Goal: Task Accomplishment & Management: Use online tool/utility

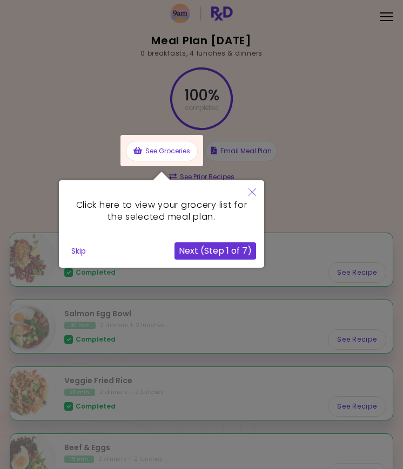
click at [232, 258] on button "Next (Step 1 of 7)" at bounding box center [215, 250] width 82 height 17
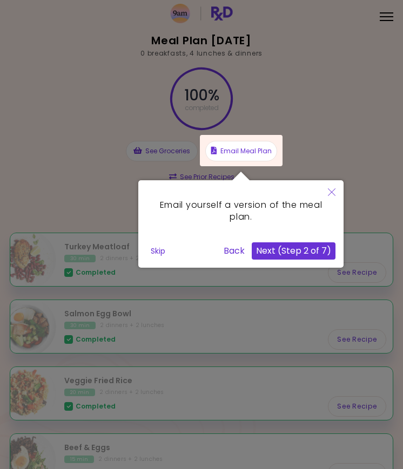
click at [292, 251] on button "Next (Step 2 of 7)" at bounding box center [294, 250] width 84 height 17
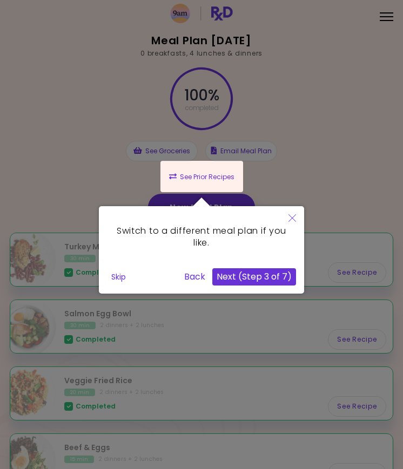
click at [274, 284] on button "Next (Step 3 of 7)" at bounding box center [254, 276] width 84 height 17
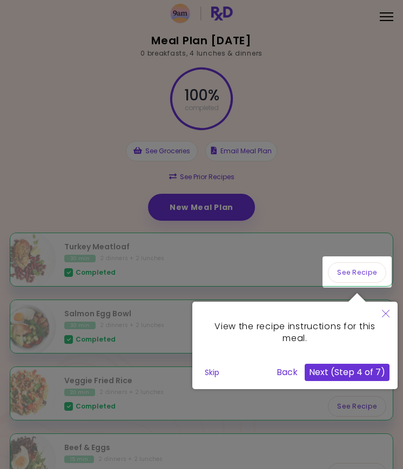
click at [350, 375] on button "Next (Step 4 of 7)" at bounding box center [347, 372] width 85 height 17
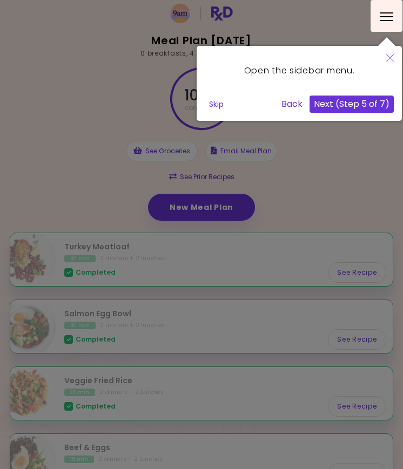
click at [362, 106] on button "Next (Step 5 of 7)" at bounding box center [351, 104] width 84 height 17
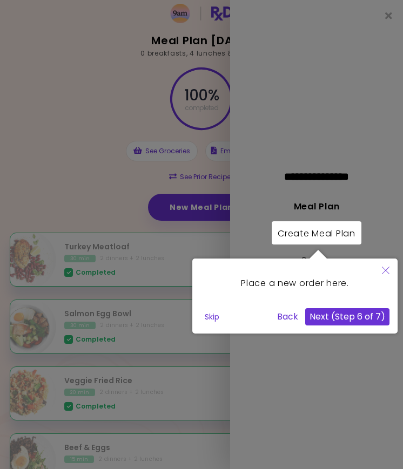
click at [356, 320] on button "Next (Step 6 of 7)" at bounding box center [347, 316] width 84 height 17
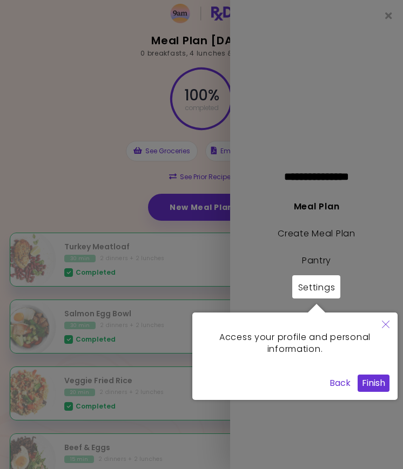
click at [374, 385] on button "Finish" at bounding box center [373, 383] width 32 height 17
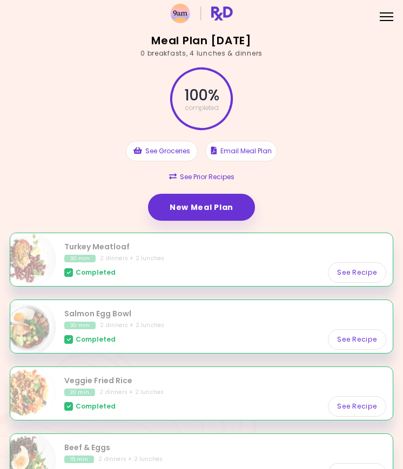
click at [388, 19] on div "Menu" at bounding box center [386, 15] width 21 height 21
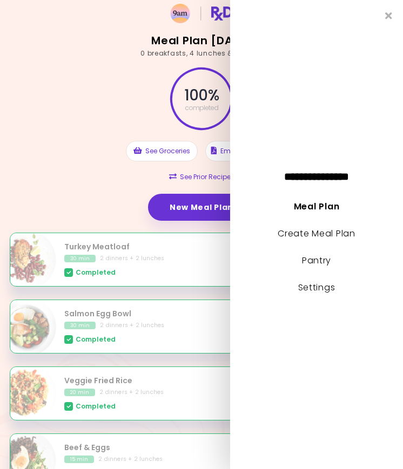
click at [333, 233] on link "Create Meal Plan" at bounding box center [317, 233] width 78 height 12
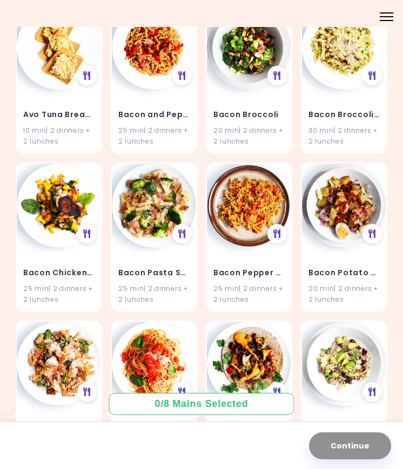
scroll to position [1244, 0]
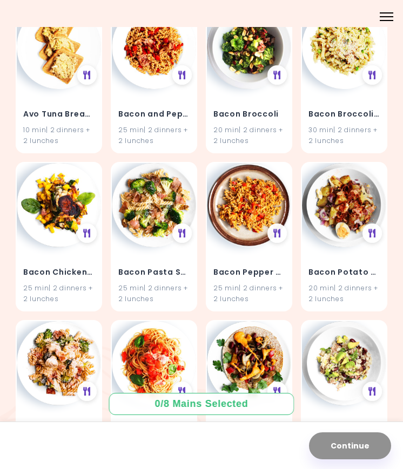
click at [351, 197] on img at bounding box center [344, 205] width 84 height 84
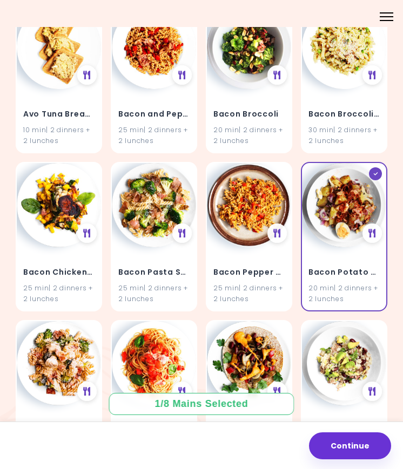
click at [376, 167] on div at bounding box center [375, 173] width 13 height 13
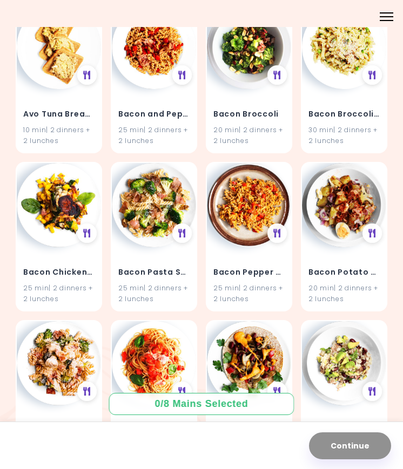
click at [369, 229] on icon at bounding box center [372, 233] width 8 height 9
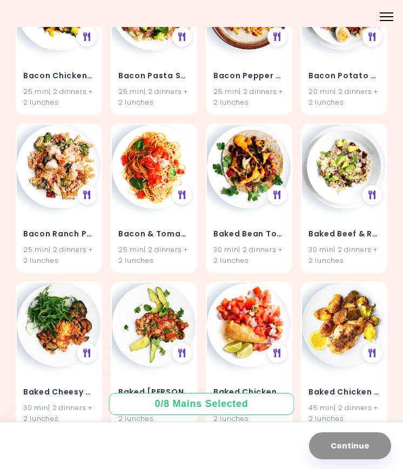
scroll to position [1442, 0]
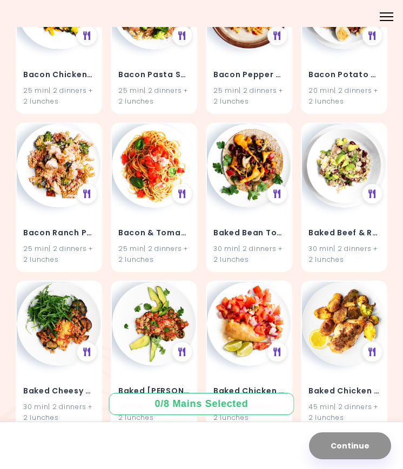
click at [373, 190] on icon at bounding box center [372, 194] width 8 height 9
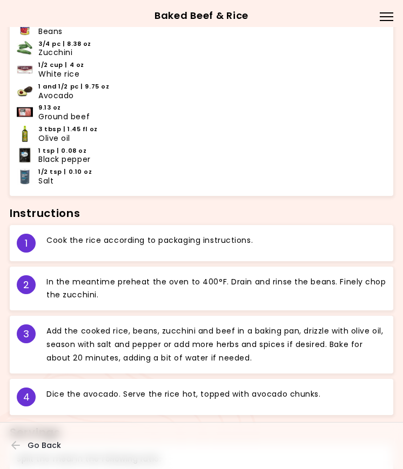
scroll to position [366, 0]
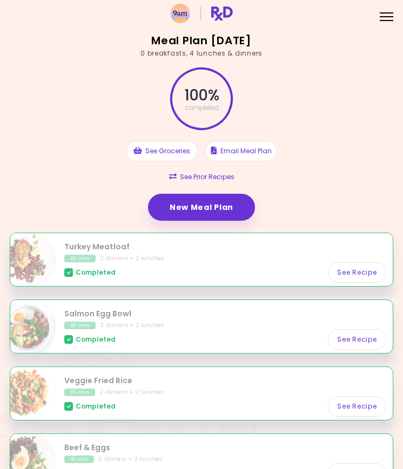
click at [387, 22] on div "Menu" at bounding box center [386, 15] width 21 height 21
click at [187, 213] on link "New Meal Plan" at bounding box center [201, 207] width 107 height 27
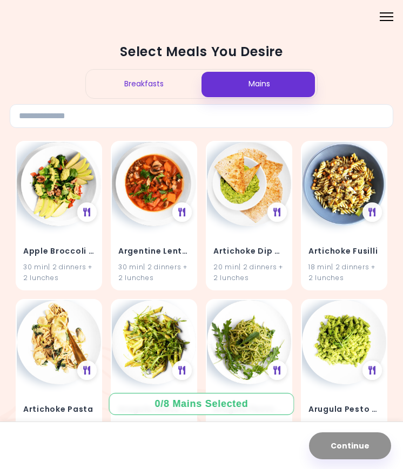
click at [384, 21] on div at bounding box center [386, 20] width 13 height 1
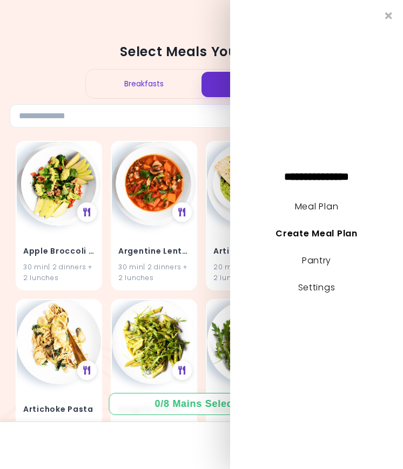
click at [331, 203] on link "Meal Plan" at bounding box center [316, 206] width 43 height 12
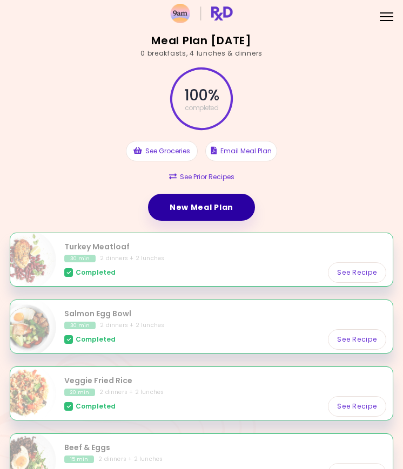
click at [223, 203] on link "New Meal Plan" at bounding box center [201, 207] width 107 height 27
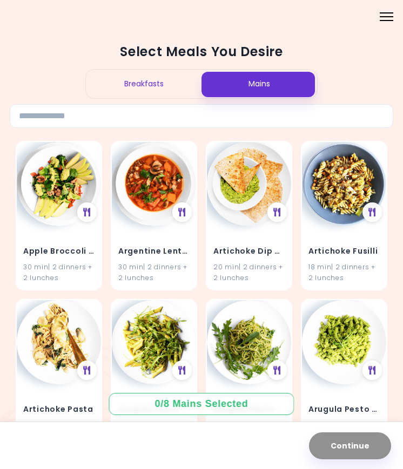
click at [387, 14] on div "Menu" at bounding box center [386, 15] width 21 height 21
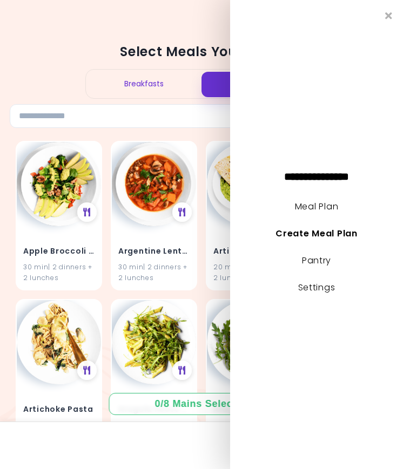
click at [316, 282] on link "Settings" at bounding box center [316, 287] width 37 height 12
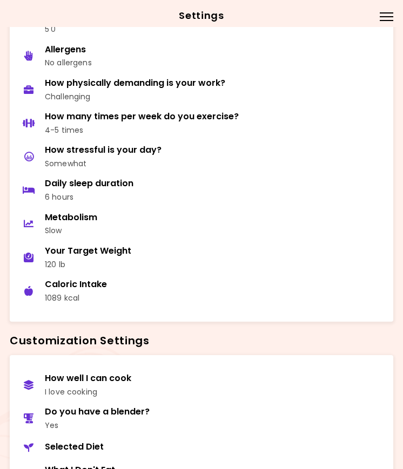
scroll to position [170, 0]
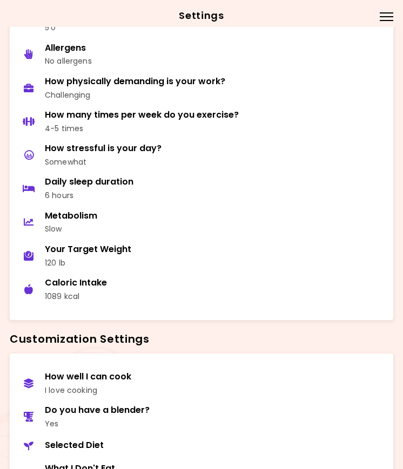
click at [386, 22] on div "Menu" at bounding box center [386, 15] width 21 height 21
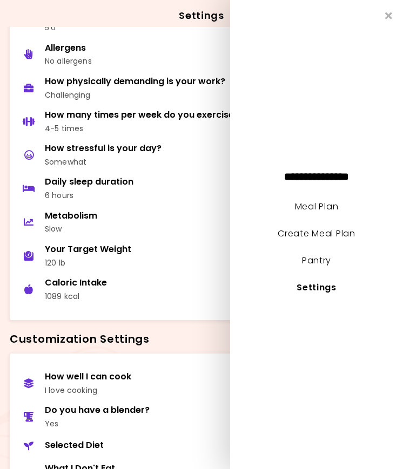
click at [343, 229] on link "Create Meal Plan" at bounding box center [317, 233] width 78 height 12
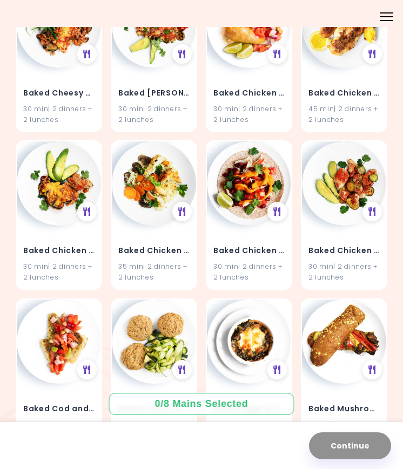
scroll to position [1743, 0]
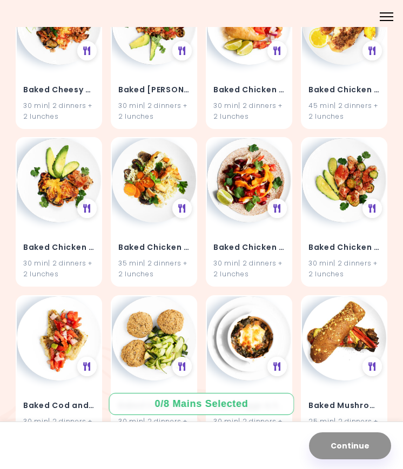
click at [185, 204] on icon at bounding box center [182, 208] width 8 height 9
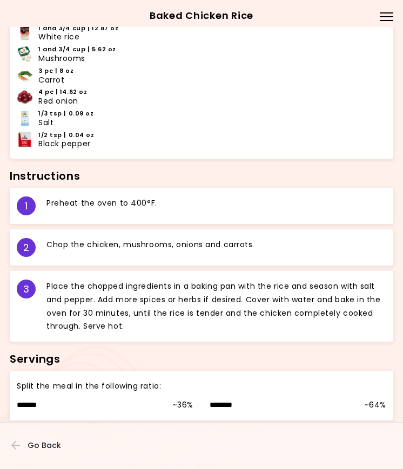
scroll to position [380, 0]
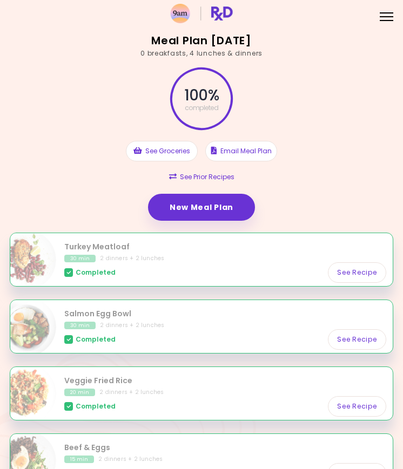
click at [226, 209] on link "New Meal Plan" at bounding box center [201, 207] width 107 height 27
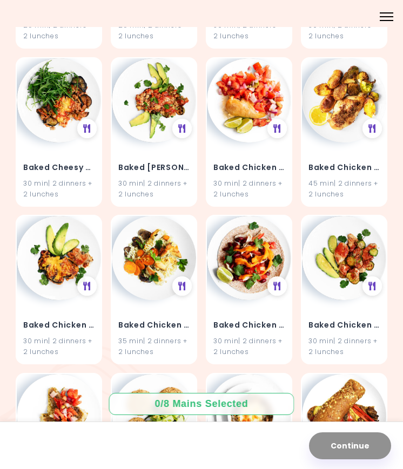
scroll to position [1662, 0]
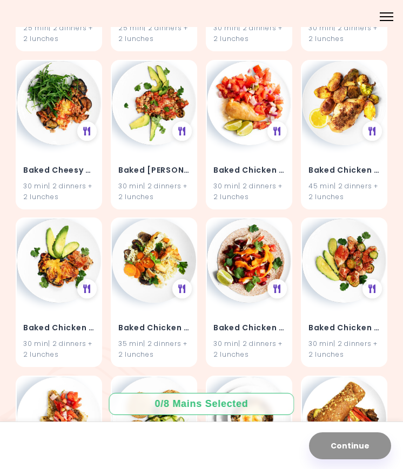
click at [89, 285] on icon at bounding box center [87, 289] width 8 height 9
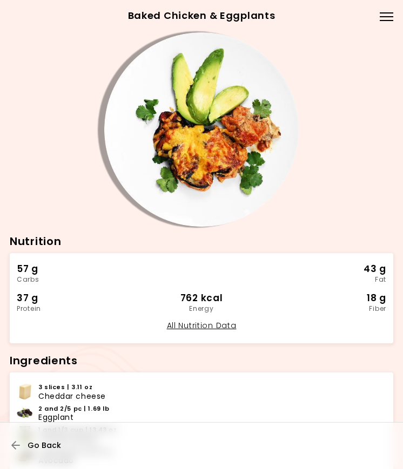
click at [22, 439] on button "Go Back" at bounding box center [43, 446] width 65 height 24
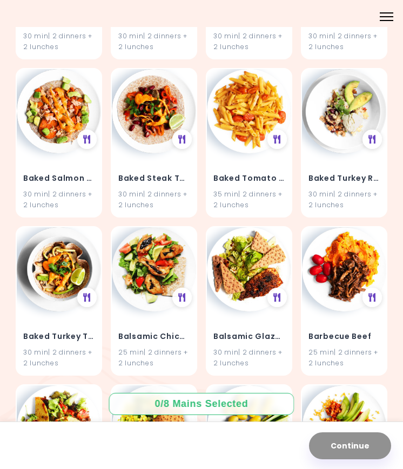
scroll to position [2289, 0]
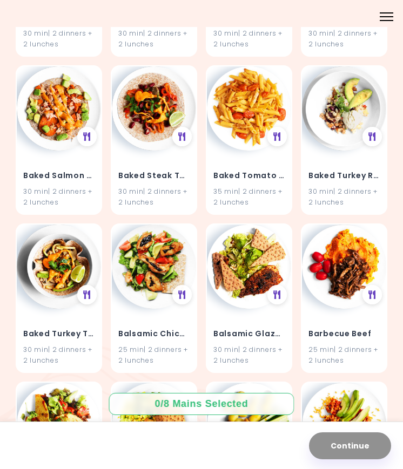
click at [375, 132] on icon at bounding box center [372, 136] width 8 height 9
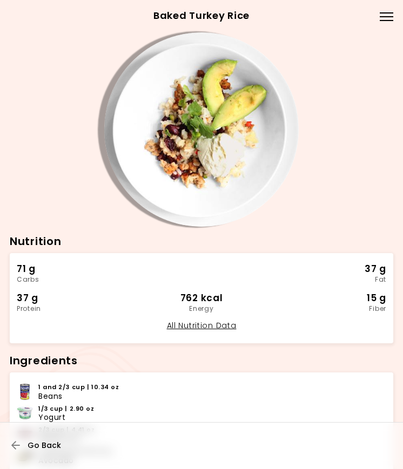
click at [28, 449] on span "Go Back" at bounding box center [44, 445] width 33 height 9
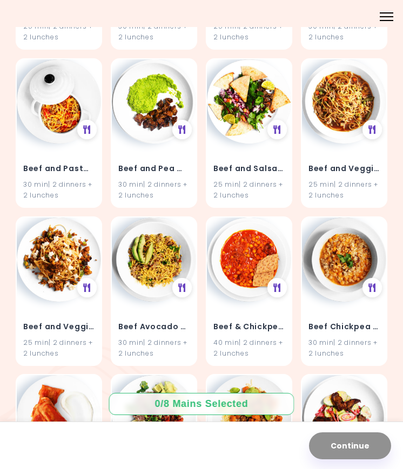
scroll to position [5300, 0]
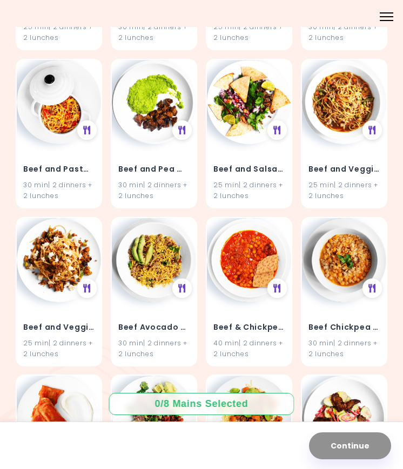
click at [371, 126] on icon at bounding box center [372, 130] width 8 height 9
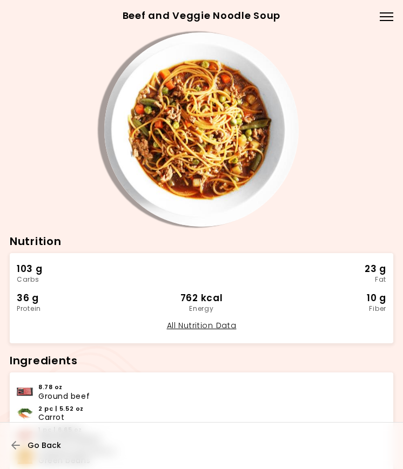
click at [13, 442] on icon "button" at bounding box center [16, 446] width 10 height 10
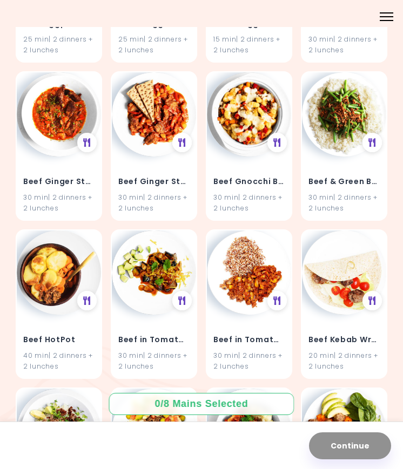
scroll to position [5921, 0]
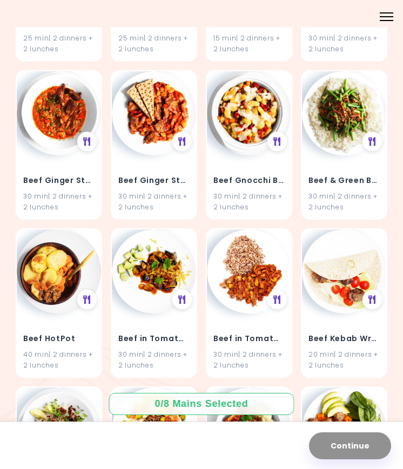
click at [83, 295] on icon at bounding box center [87, 299] width 8 height 9
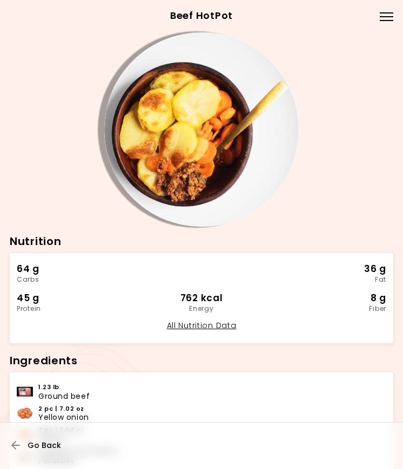
click at [16, 442] on icon "button" at bounding box center [16, 446] width 10 height 10
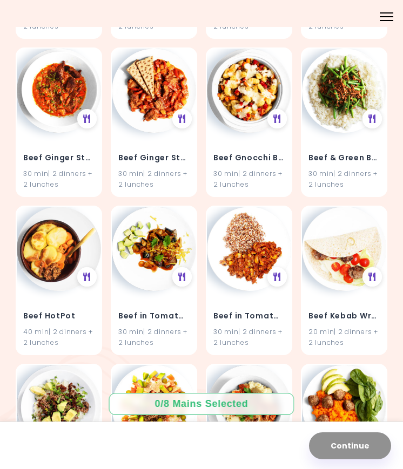
scroll to position [5945, 0]
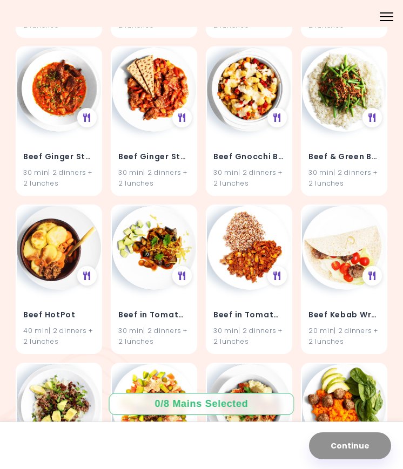
click at [84, 205] on div "Beef HotPot 40 min | 2 dinners + 2 lunches" at bounding box center [59, 280] width 86 height 150
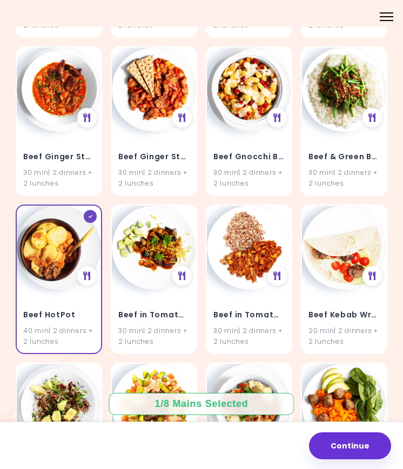
click at [92, 210] on div at bounding box center [90, 216] width 13 height 13
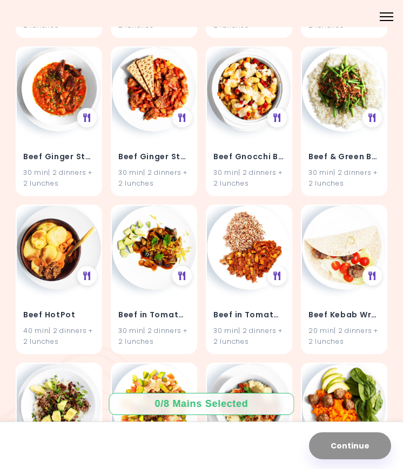
click at [91, 205] on div "Beef HotPot 40 min | 2 dinners + 2 lunches" at bounding box center [59, 280] width 86 height 150
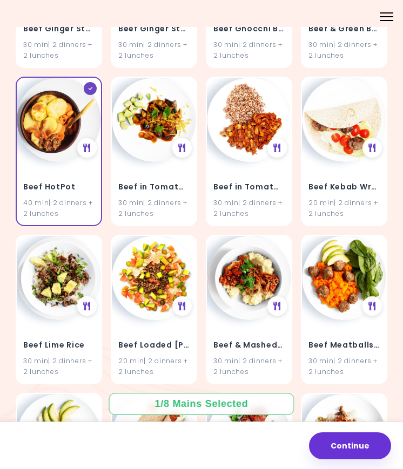
scroll to position [6073, 0]
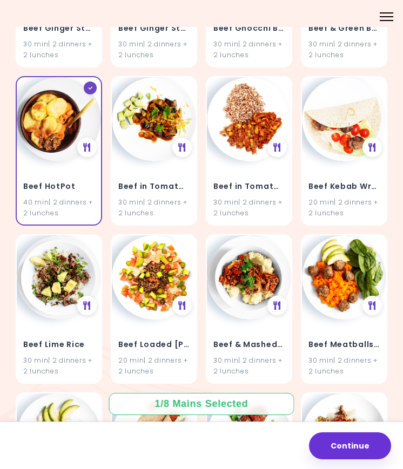
click at [384, 76] on div "Beef Kebab Wrap 20 min | 2 dinners + 2 lunches" at bounding box center [344, 151] width 86 height 150
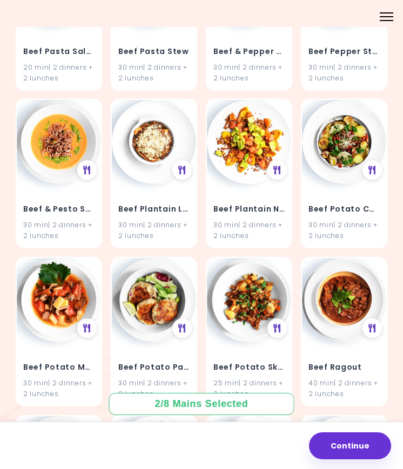
scroll to position [6842, 0]
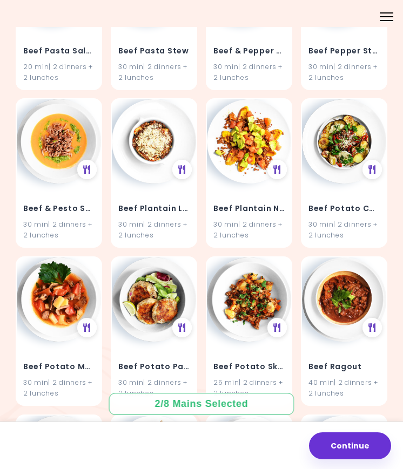
click at [86, 160] on div at bounding box center [86, 169] width 19 height 19
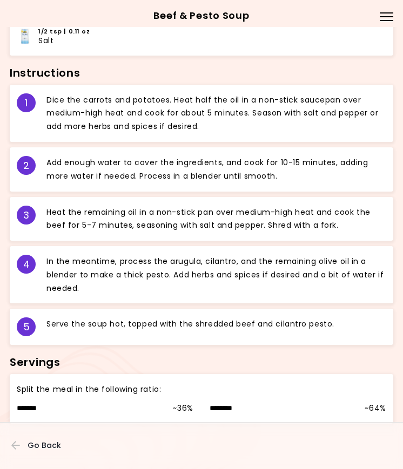
scroll to position [505, 0]
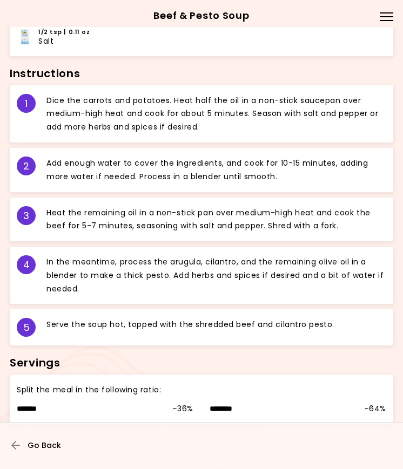
click at [15, 448] on icon "button" at bounding box center [16, 446] width 10 height 10
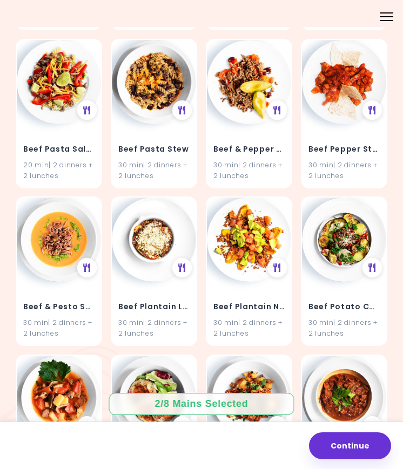
scroll to position [6830, 0]
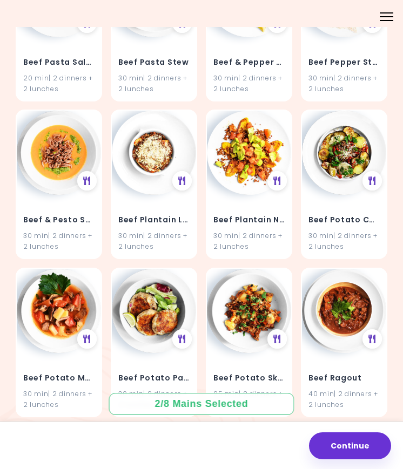
click at [99, 110] on div "Beef & Pesto Soup 30 min | 2 dinners + 2 lunches" at bounding box center [59, 185] width 86 height 150
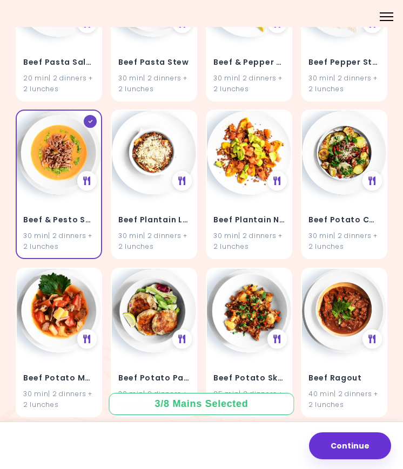
click at [279, 177] on icon at bounding box center [277, 181] width 8 height 9
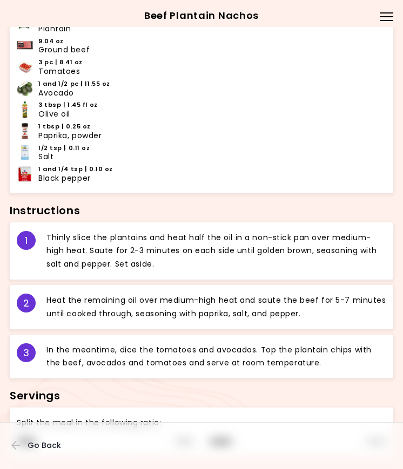
scroll to position [369, 0]
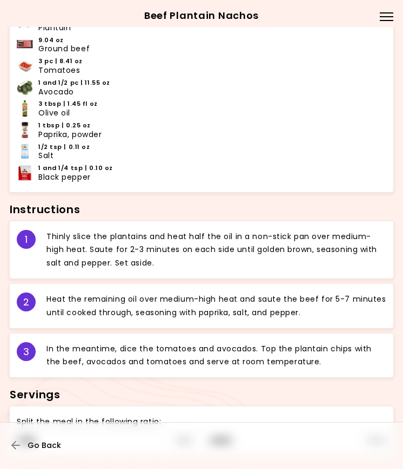
click at [12, 449] on icon "button" at bounding box center [16, 446] width 10 height 10
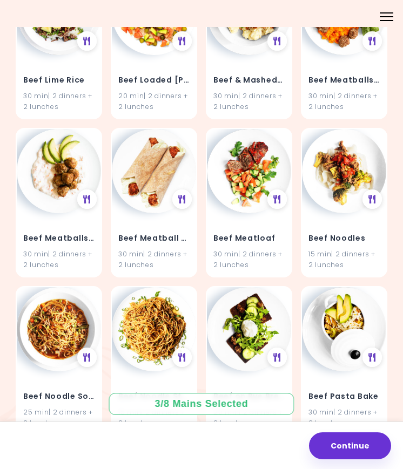
scroll to position [6355, 0]
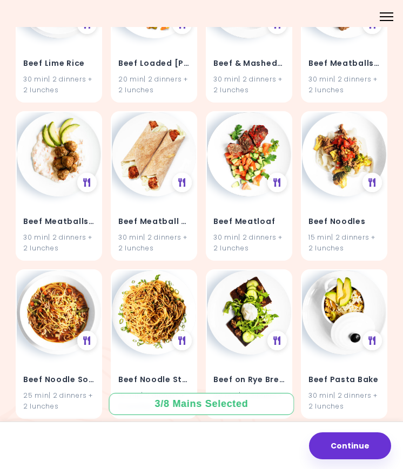
click at [191, 111] on div "Beef Meatball Wraps 30 min | 2 dinners + 2 lunches" at bounding box center [154, 186] width 86 height 150
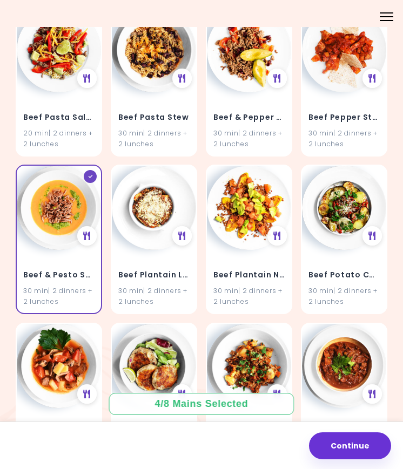
scroll to position [6777, 0]
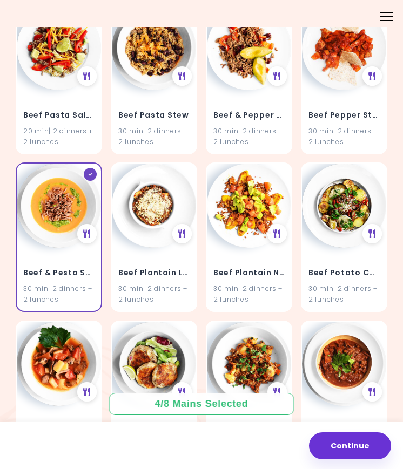
click at [187, 163] on div "Beef Plantain Lasagna 30 min | 2 dinners + 2 lunches" at bounding box center [154, 238] width 86 height 150
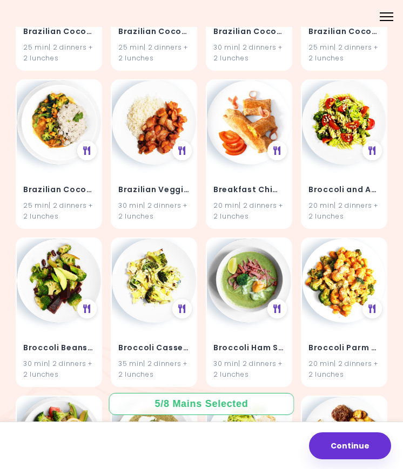
scroll to position [8432, 0]
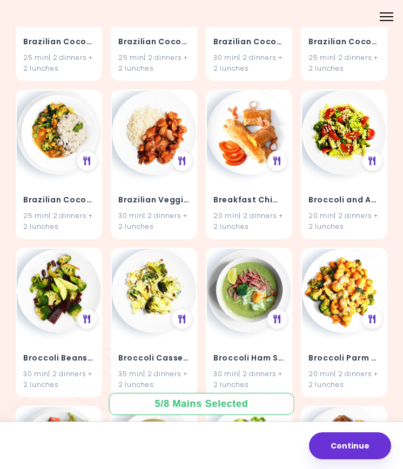
click at [282, 151] on div at bounding box center [276, 160] width 19 height 19
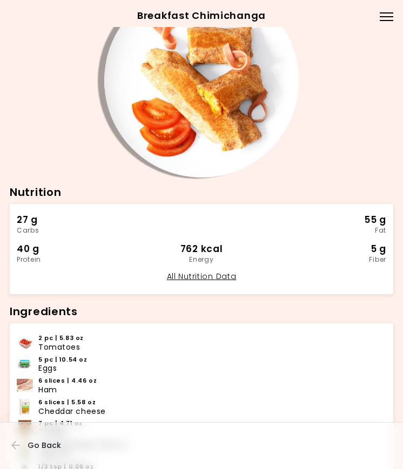
scroll to position [39, 0]
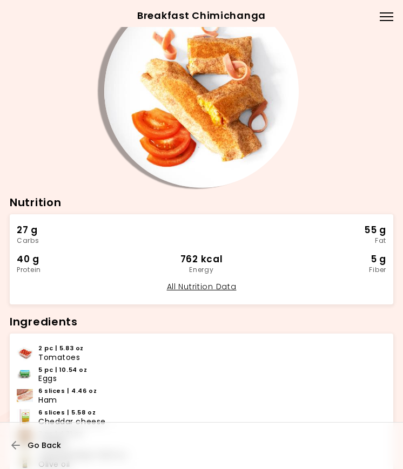
click at [17, 447] on icon "button" at bounding box center [16, 446] width 10 height 10
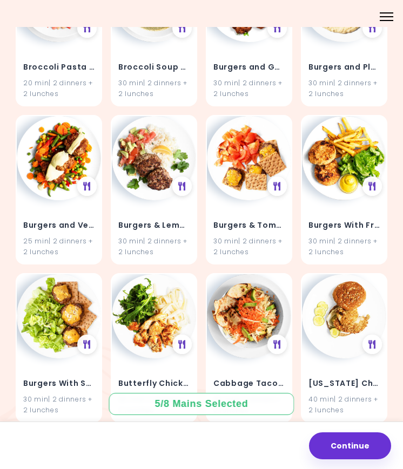
scroll to position [8881, 0]
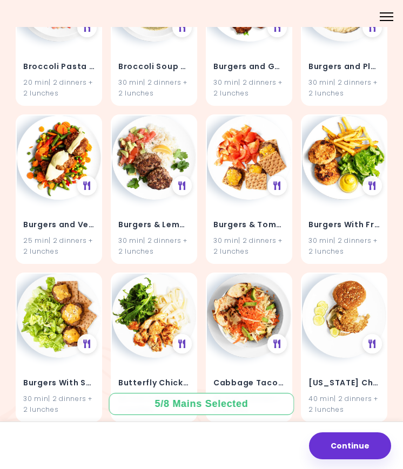
click at [381, 114] on div "Burgers With Fries 30 min | 2 dinners + 2 lunches" at bounding box center [344, 189] width 86 height 150
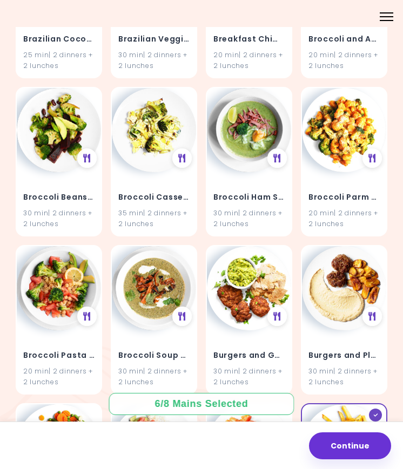
scroll to position [8592, 0]
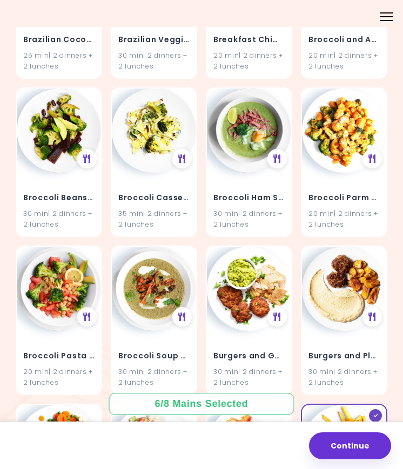
click at [283, 87] on div "Broccoli Ham Soup 30 min | 2 dinners + 2 lunches" at bounding box center [249, 162] width 86 height 150
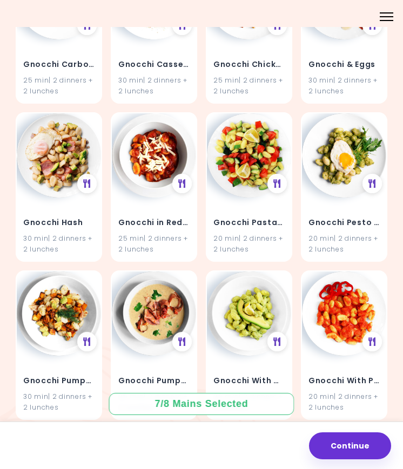
scroll to position [21617, 0]
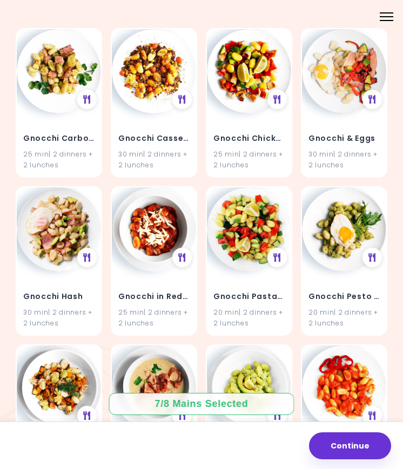
click at [383, 186] on div "Gnocchi Pesto & Eggs 20 min | 2 dinners + 2 lunches" at bounding box center [344, 261] width 86 height 150
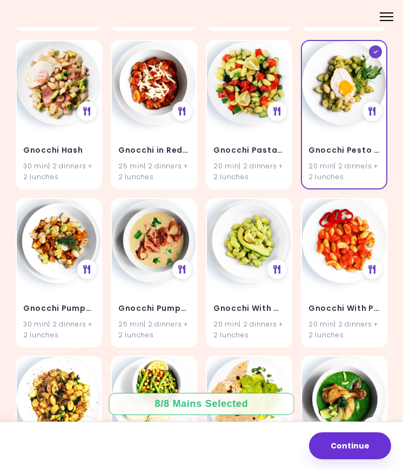
scroll to position [21739, 0]
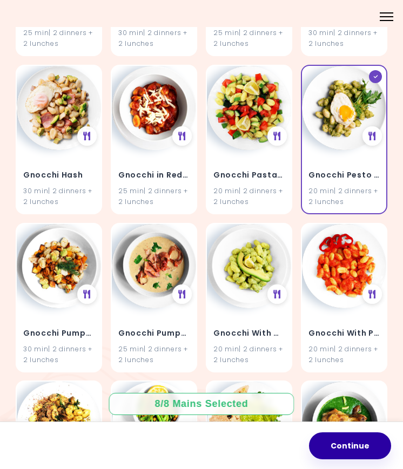
click at [340, 436] on button "Continue" at bounding box center [350, 445] width 82 height 27
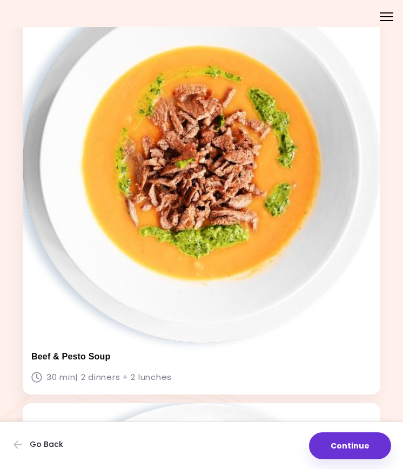
scroll to position [1361, 0]
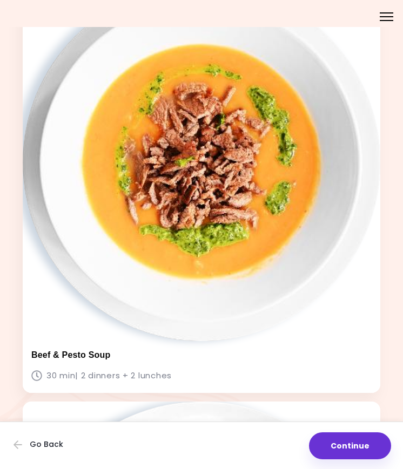
click at [346, 448] on button "Continue" at bounding box center [350, 445] width 82 height 27
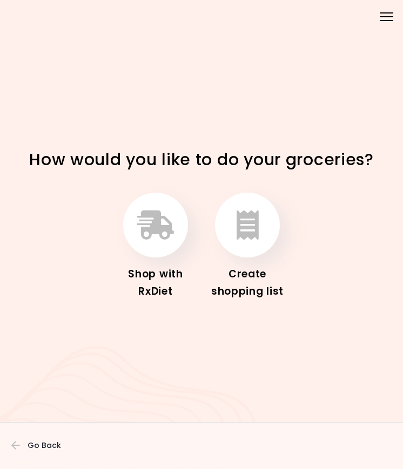
click at [253, 228] on icon "button" at bounding box center [247, 225] width 22 height 29
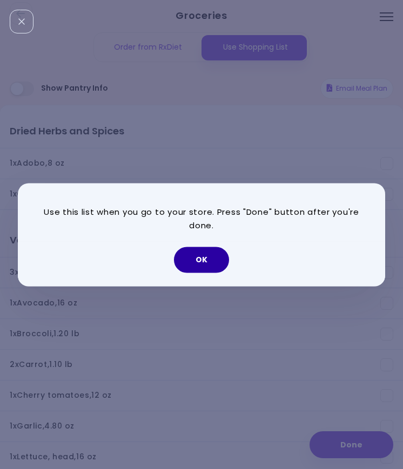
click at [206, 252] on button "OK" at bounding box center [201, 260] width 55 height 26
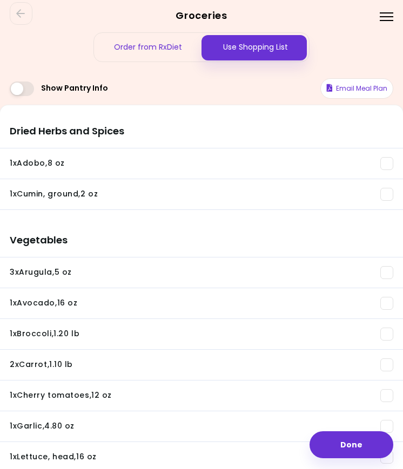
click at [346, 437] on button "Done" at bounding box center [351, 444] width 84 height 27
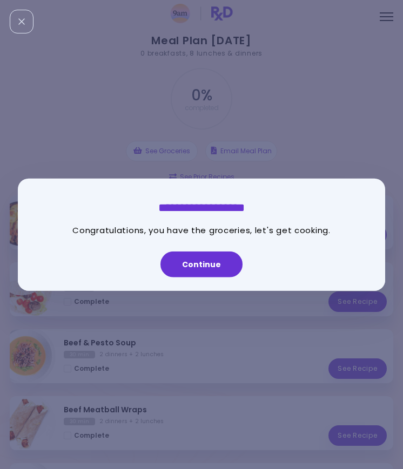
click at [218, 262] on button "Continue" at bounding box center [201, 265] width 82 height 26
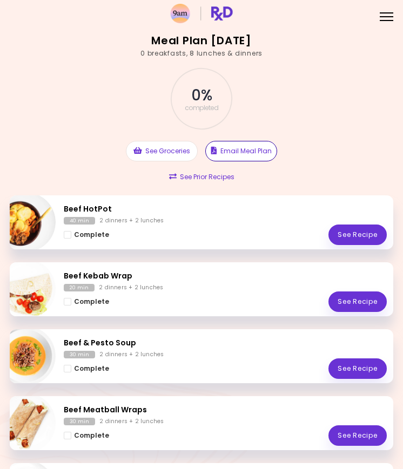
click at [264, 148] on button "Email Meal Plan" at bounding box center [241, 151] width 72 height 21
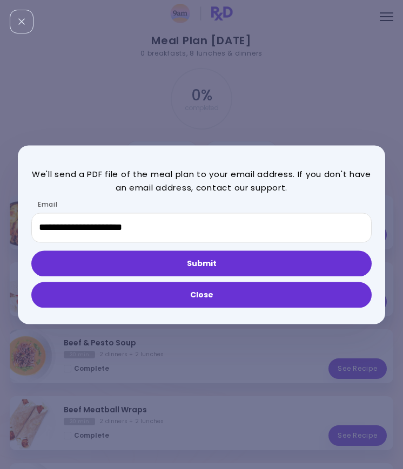
click at [262, 264] on button "Submit" at bounding box center [201, 264] width 340 height 26
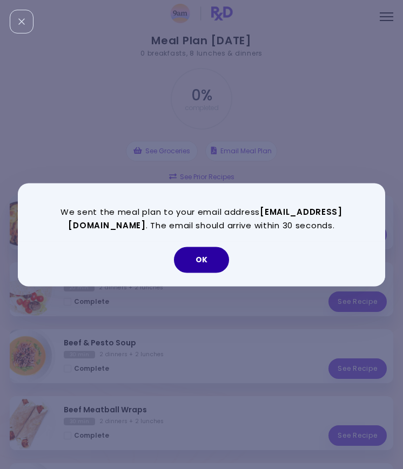
click at [208, 265] on button "OK" at bounding box center [201, 260] width 55 height 26
